Goal: Communication & Community: Answer question/provide support

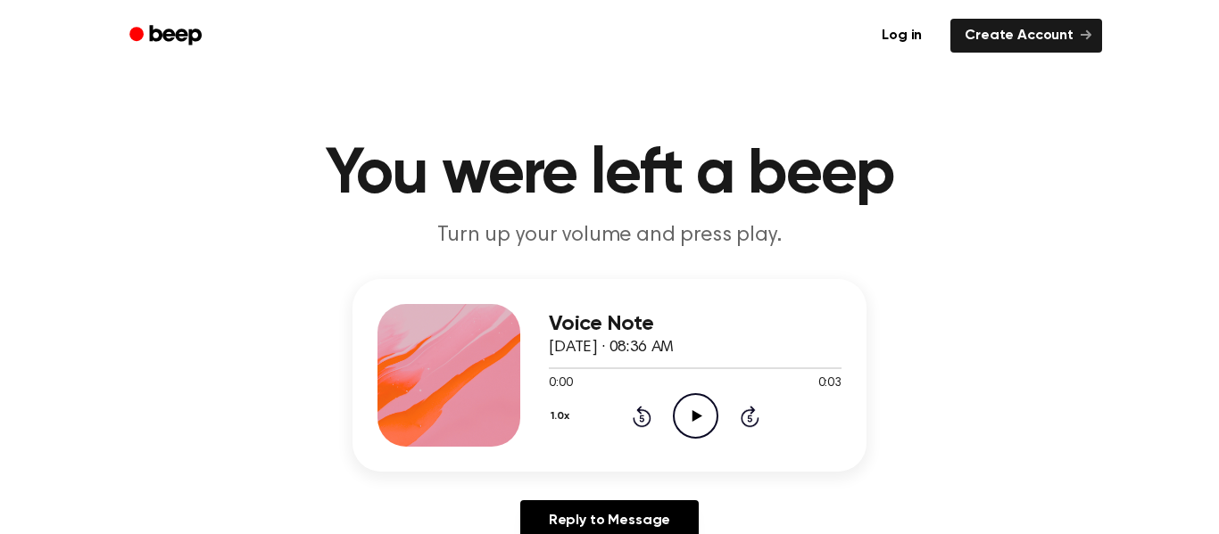
click at [689, 421] on icon "Play Audio" at bounding box center [696, 416] width 46 height 46
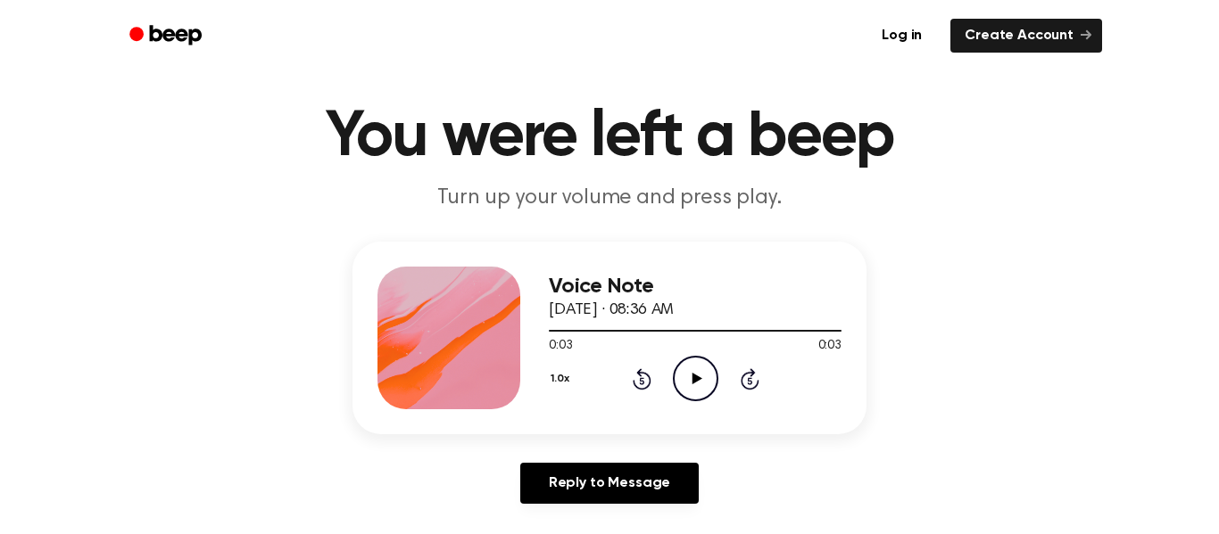
scroll to position [29, 0]
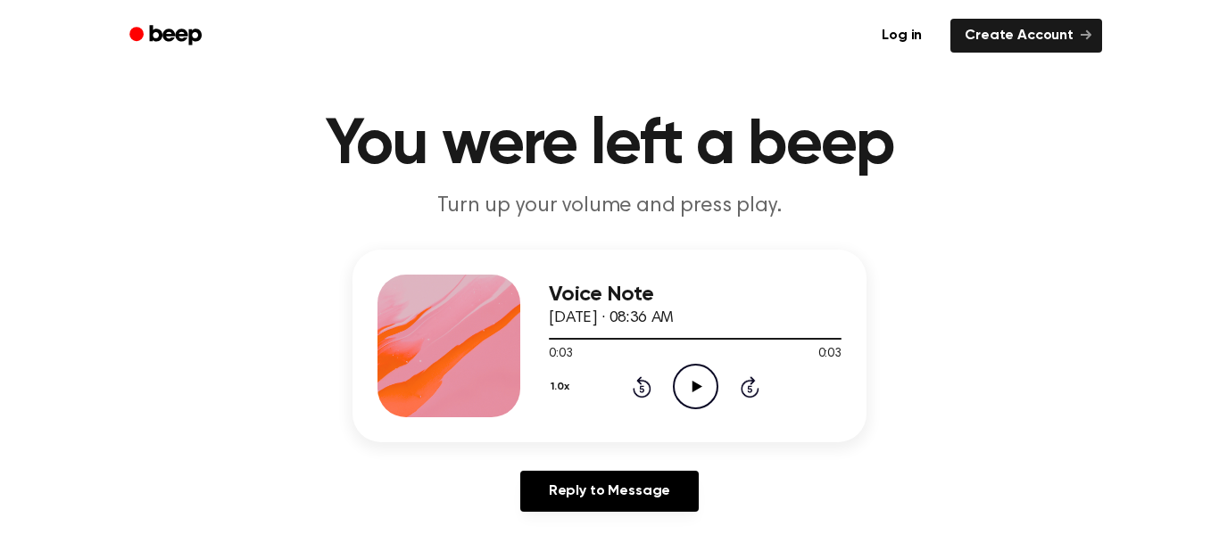
click at [693, 391] on icon at bounding box center [696, 387] width 10 height 12
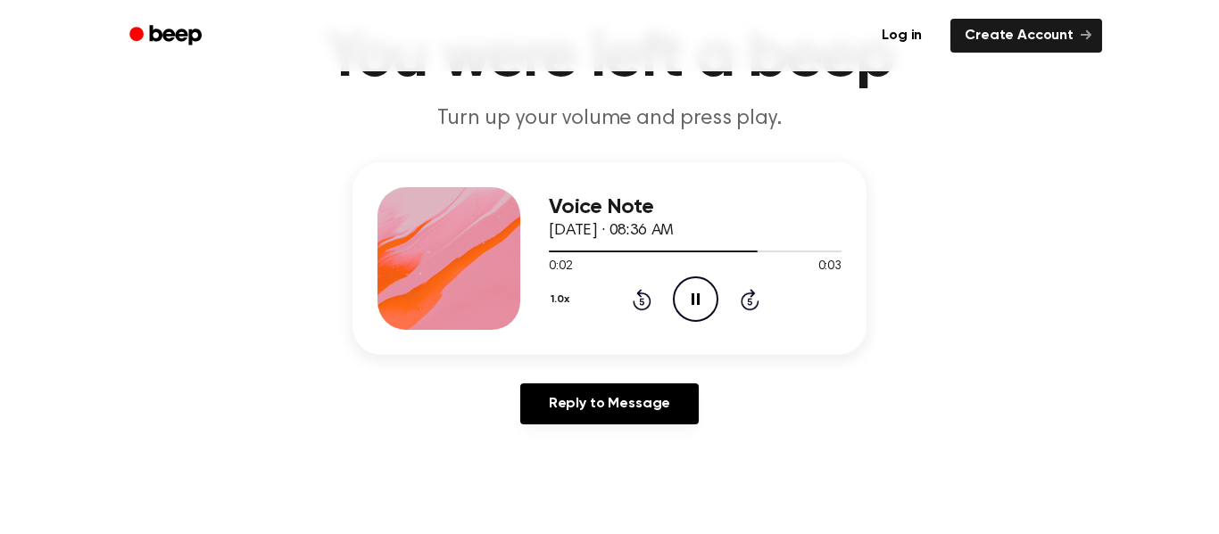
scroll to position [120, 0]
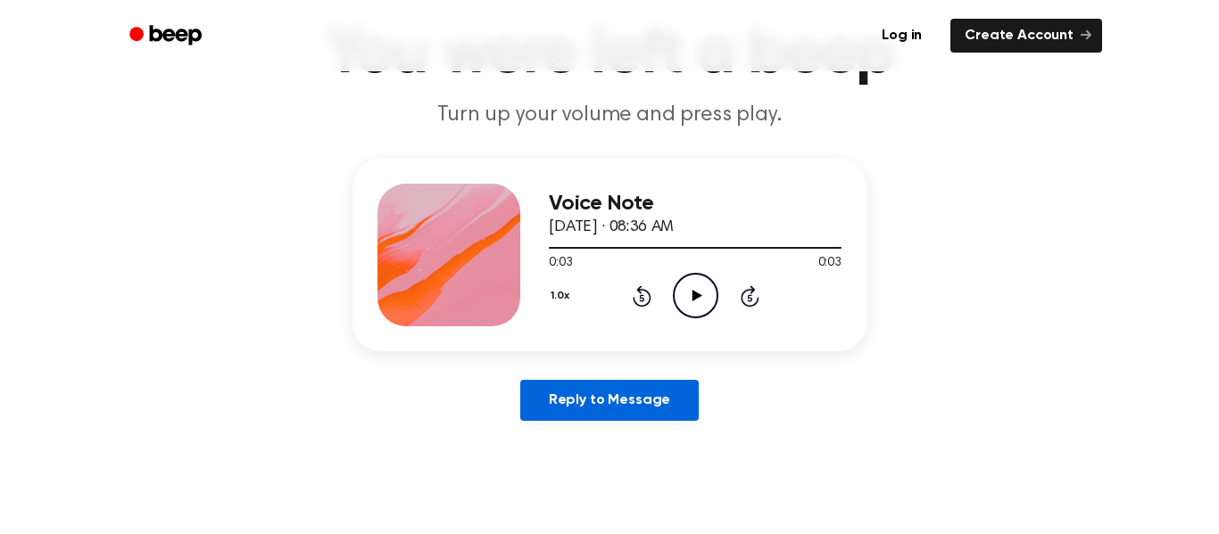
click at [676, 404] on link "Reply to Message" at bounding box center [609, 400] width 178 height 41
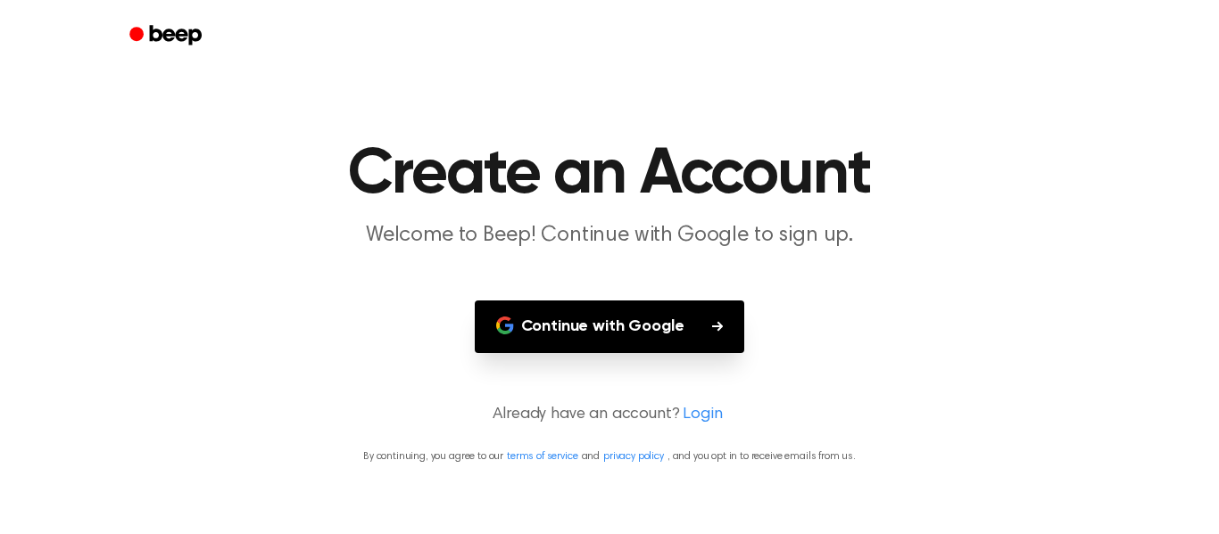
click at [666, 336] on button "Continue with Google" at bounding box center [610, 327] width 270 height 53
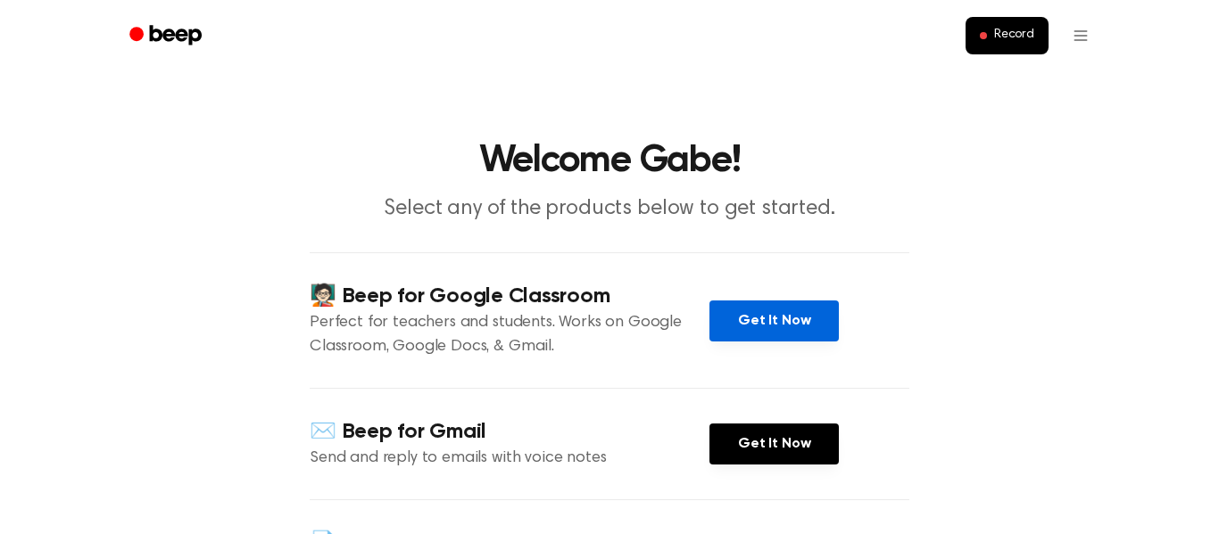
click at [782, 331] on link "Get It Now" at bounding box center [773, 321] width 129 height 41
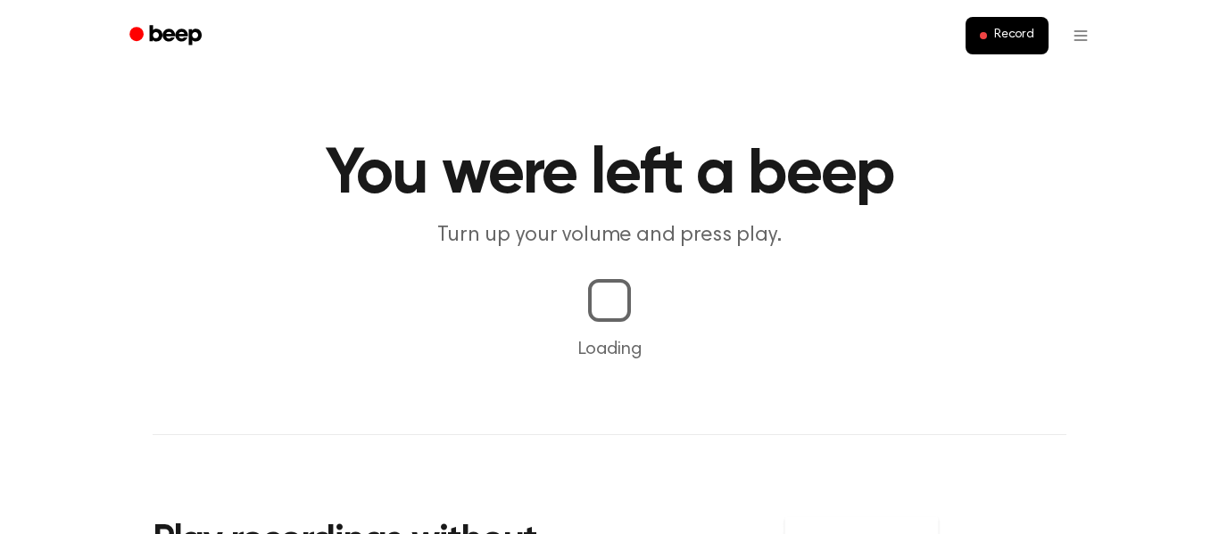
scroll to position [120, 0]
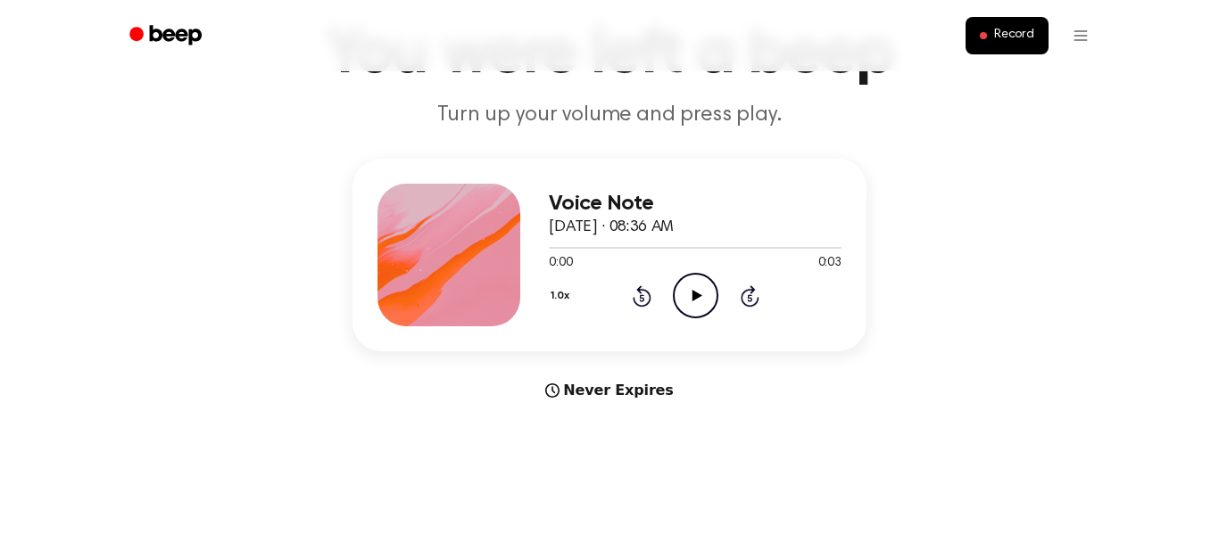
click at [699, 306] on icon "Play Audio" at bounding box center [696, 296] width 46 height 46
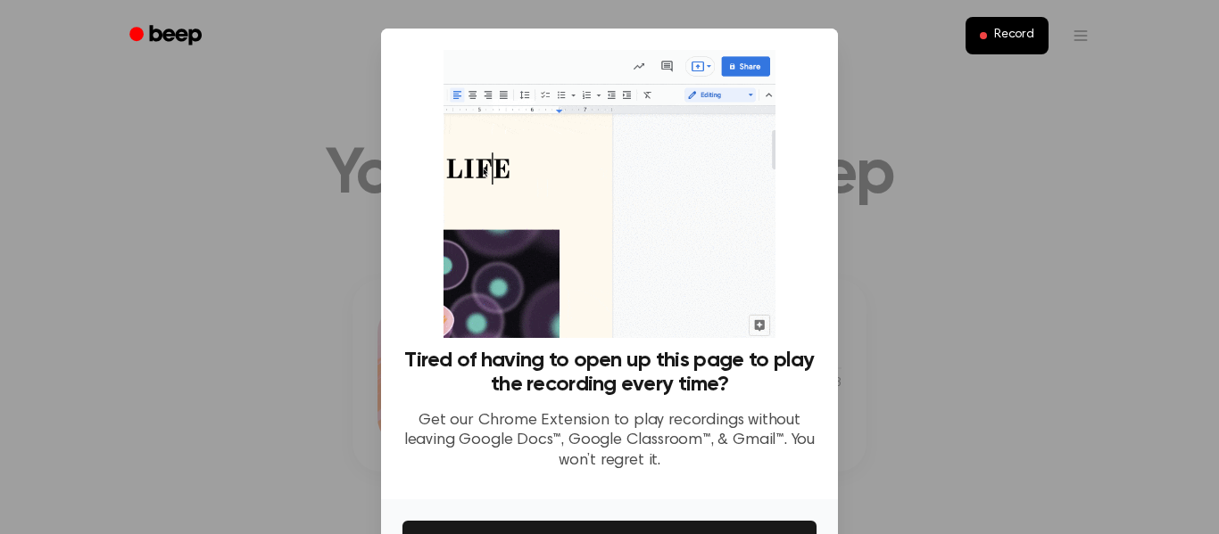
scroll to position [115, 0]
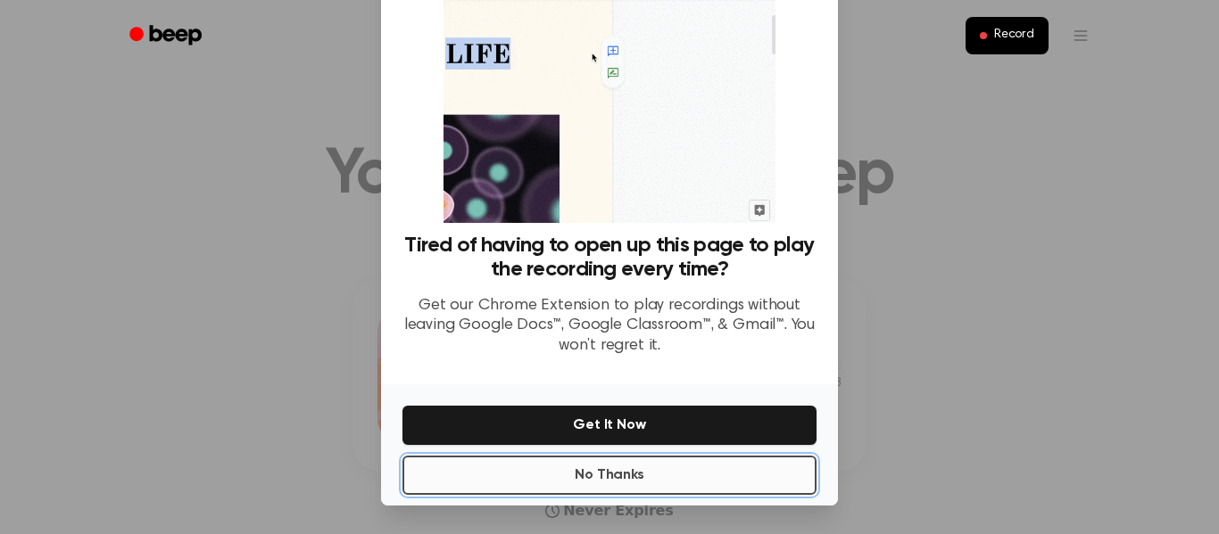
click at [633, 477] on button "No Thanks" at bounding box center [609, 475] width 414 height 39
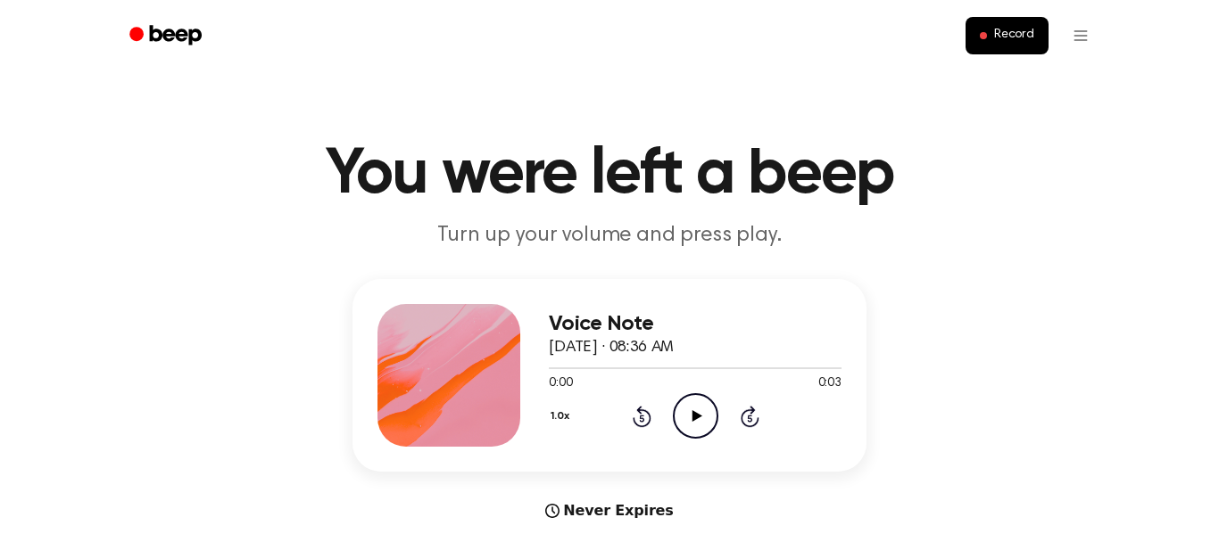
click at [684, 436] on circle at bounding box center [696, 416] width 44 height 44
